Goal: Navigation & Orientation: Find specific page/section

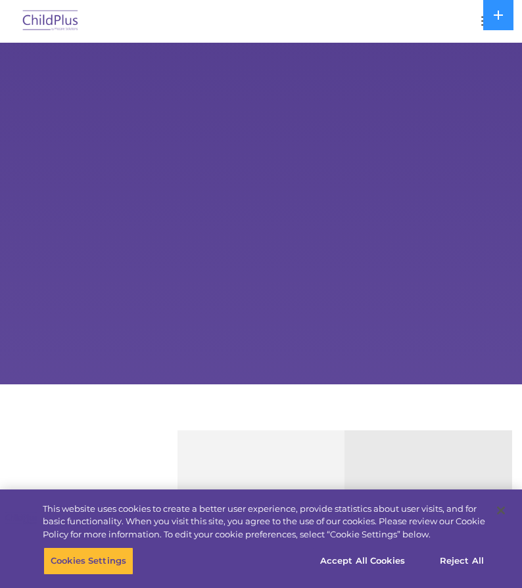
select select "MEDIUM"
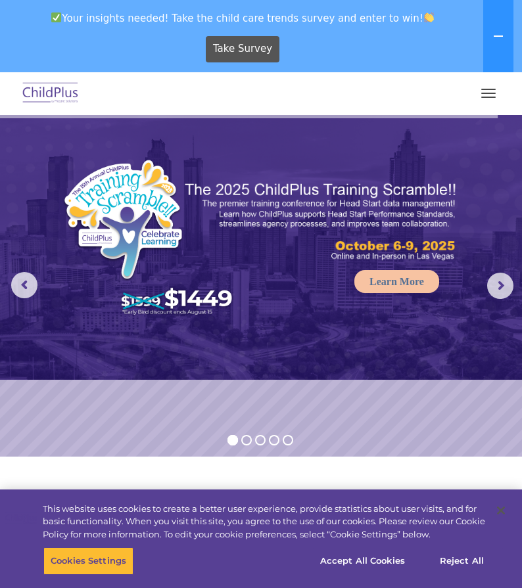
click at [483, 92] on button "button" at bounding box center [489, 93] width 28 height 21
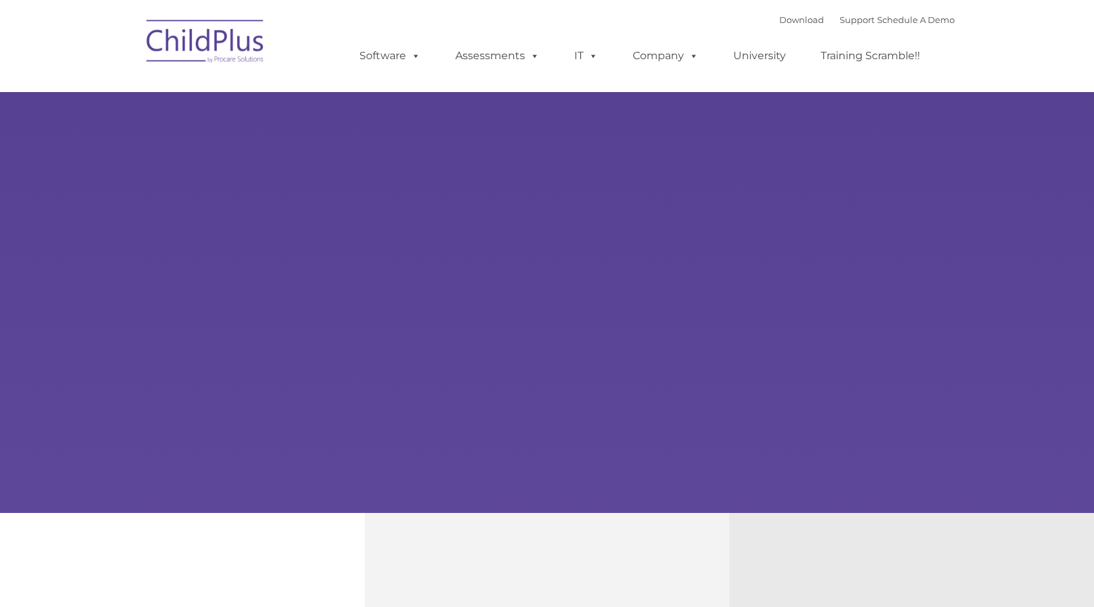
type input ""
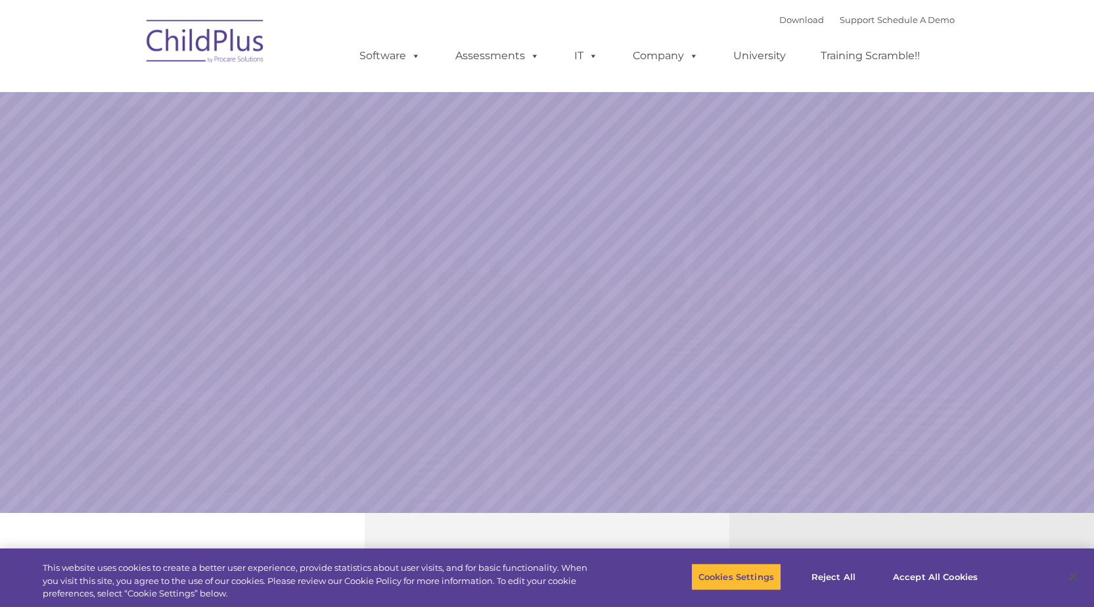
select select "MEDIUM"
